Goal: Transaction & Acquisition: Purchase product/service

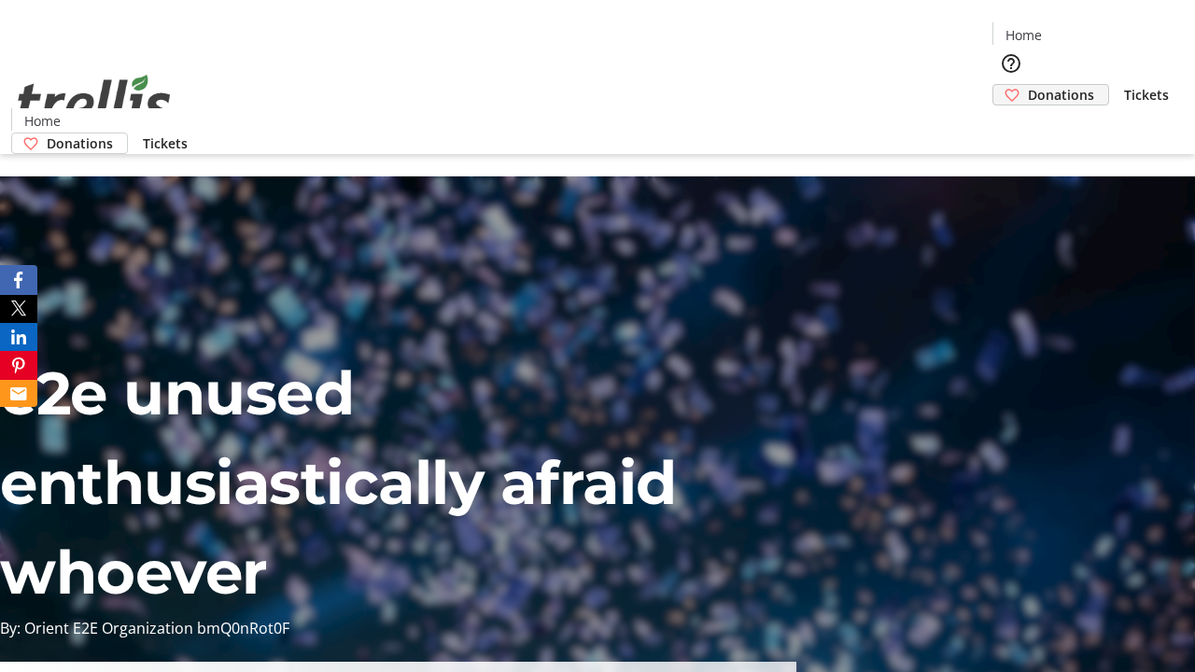
click at [1028, 85] on span "Donations" at bounding box center [1061, 95] width 66 height 20
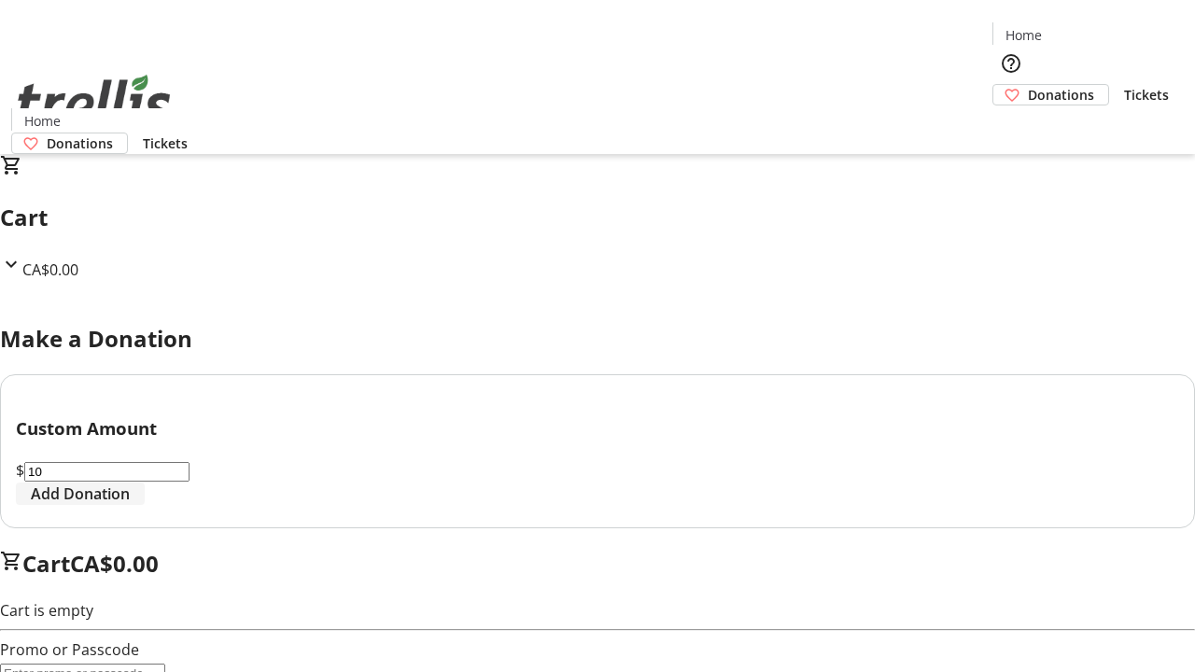
click at [130, 505] on span "Add Donation" at bounding box center [80, 494] width 99 height 22
select select "CA"
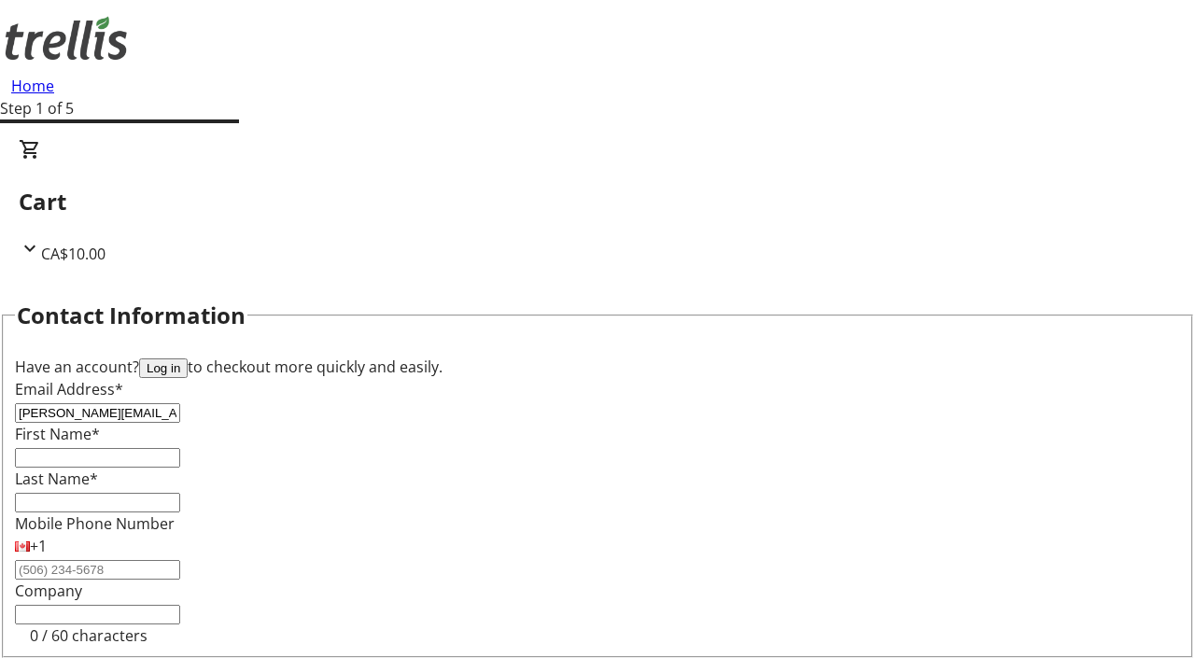
type input "[PERSON_NAME][EMAIL_ADDRESS][DOMAIN_NAME]"
type input "[PERSON_NAME]"
type input "[STREET_ADDRESS][PERSON_NAME]"
type input "Kelowna"
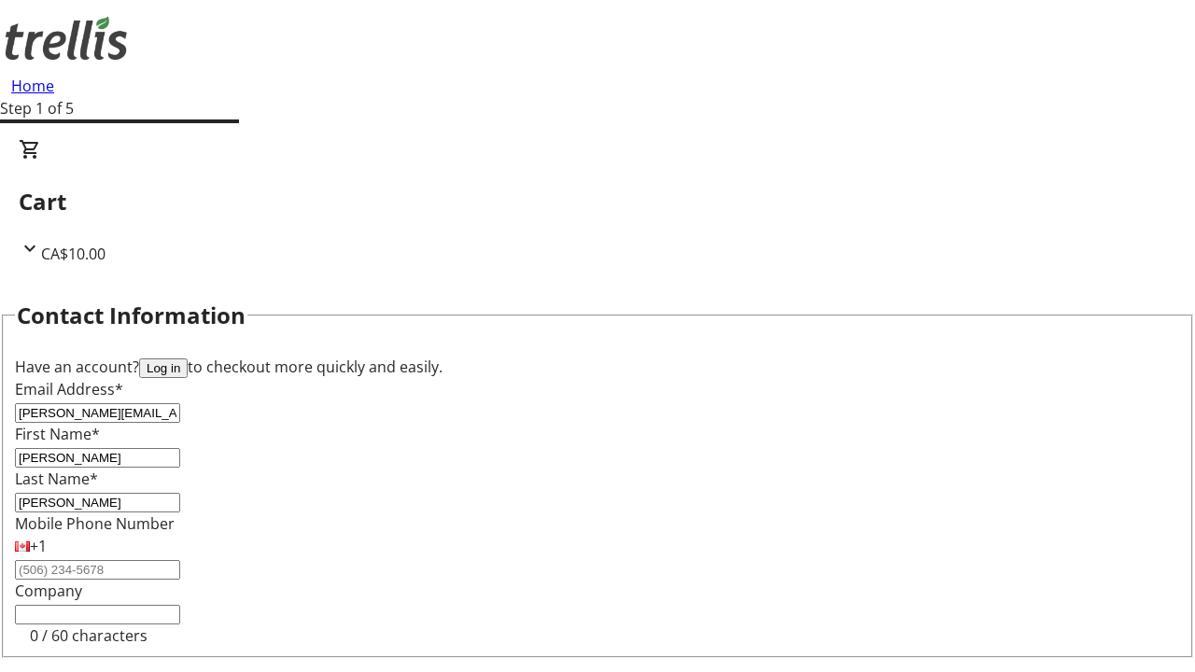
select select "BC"
type input "Kelowna"
type input "V1Y 0C2"
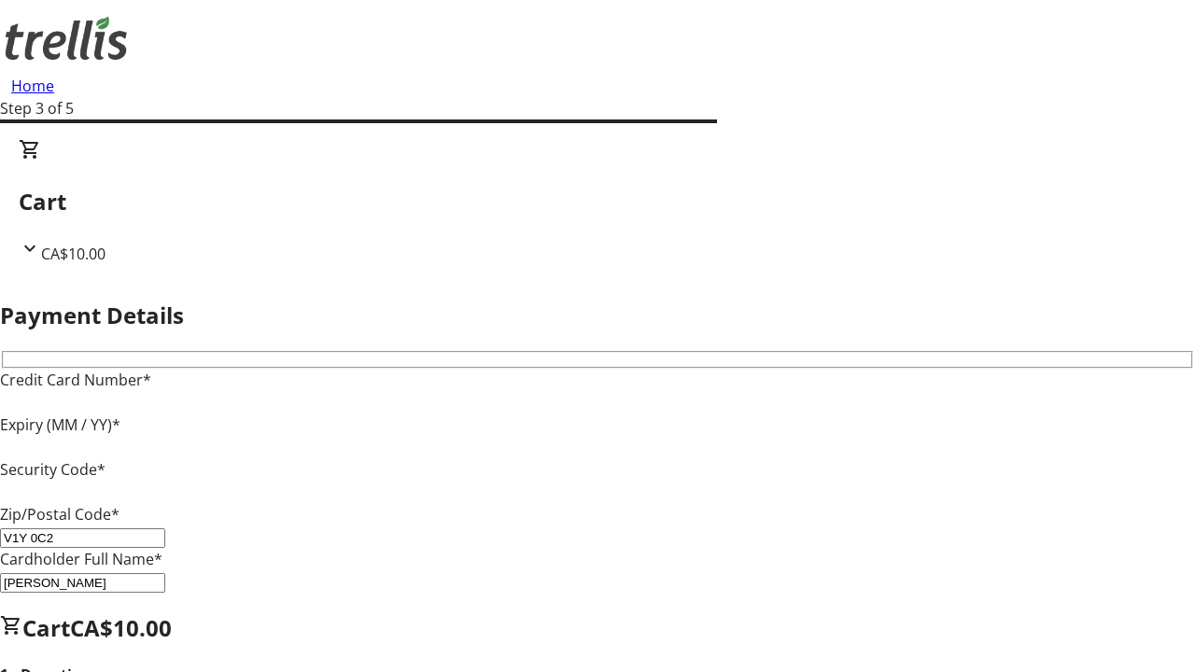
type input "V1Y 0C2"
